Goal: Task Accomplishment & Management: Manage account settings

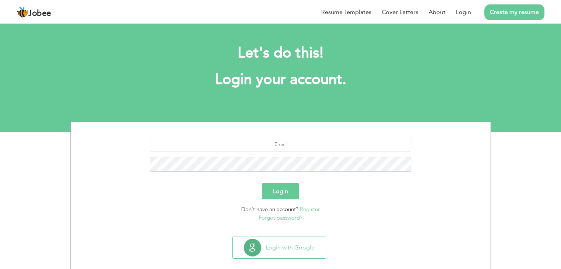
scroll to position [10, 0]
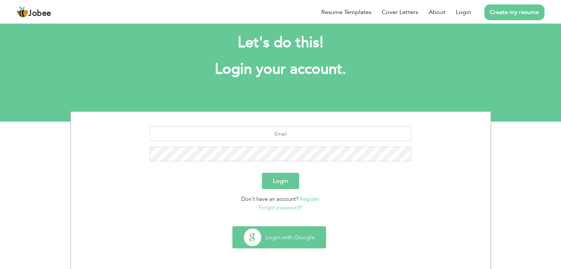
click at [297, 237] on button "Login with Google" at bounding box center [279, 237] width 93 height 21
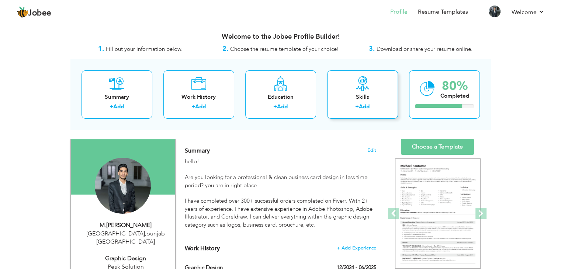
click at [362, 107] on link "Add" at bounding box center [364, 106] width 11 height 7
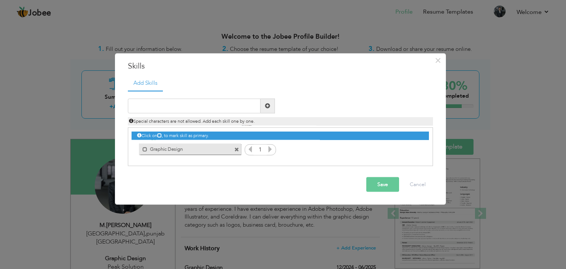
click at [272, 149] on icon at bounding box center [270, 149] width 7 height 7
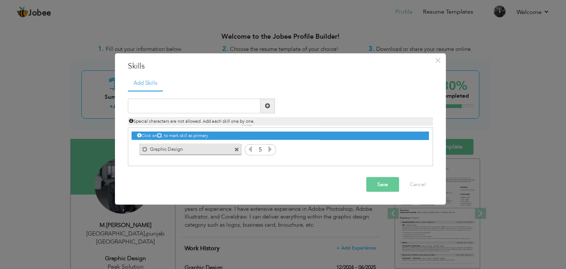
click at [272, 149] on icon at bounding box center [270, 149] width 7 height 7
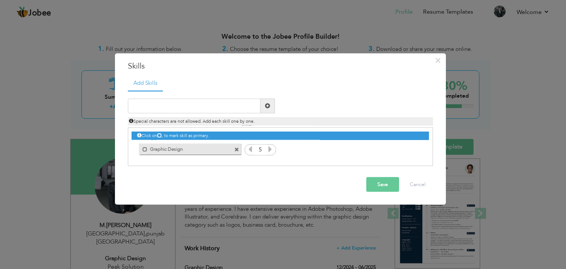
click at [272, 149] on icon at bounding box center [270, 149] width 7 height 7
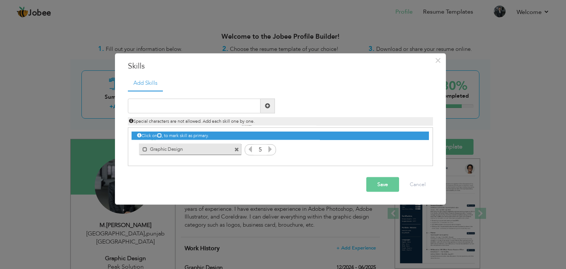
click at [272, 149] on icon at bounding box center [270, 149] width 7 height 7
drag, startPoint x: 272, startPoint y: 149, endPoint x: 378, endPoint y: 188, distance: 112.9
click at [378, 188] on div "× Skills Add Skills" at bounding box center [280, 129] width 331 height 152
click at [378, 188] on button "Save" at bounding box center [383, 184] width 33 height 15
